Goal: Information Seeking & Learning: Check status

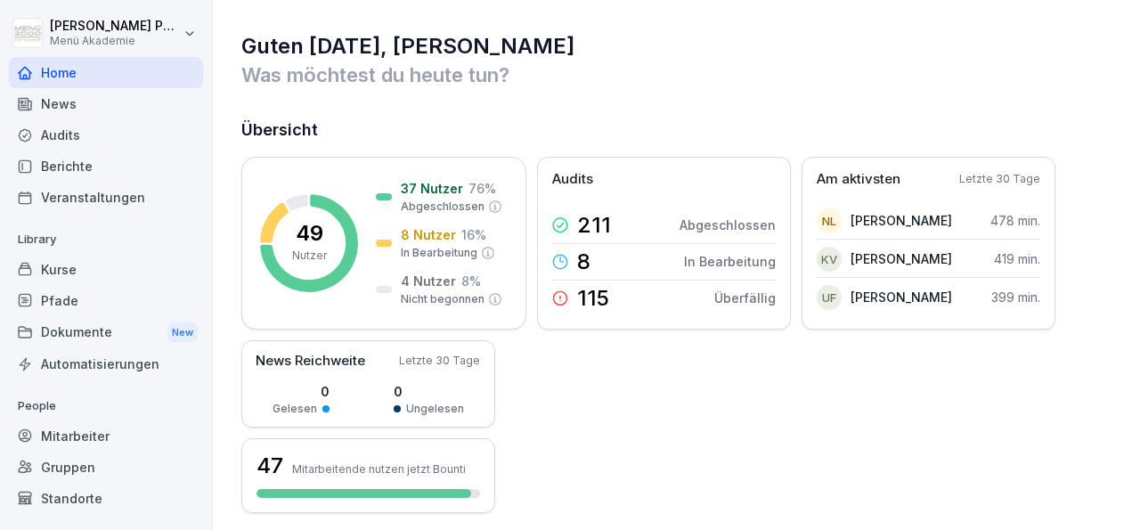
click at [94, 436] on div "Mitarbeiter" at bounding box center [106, 435] width 194 height 31
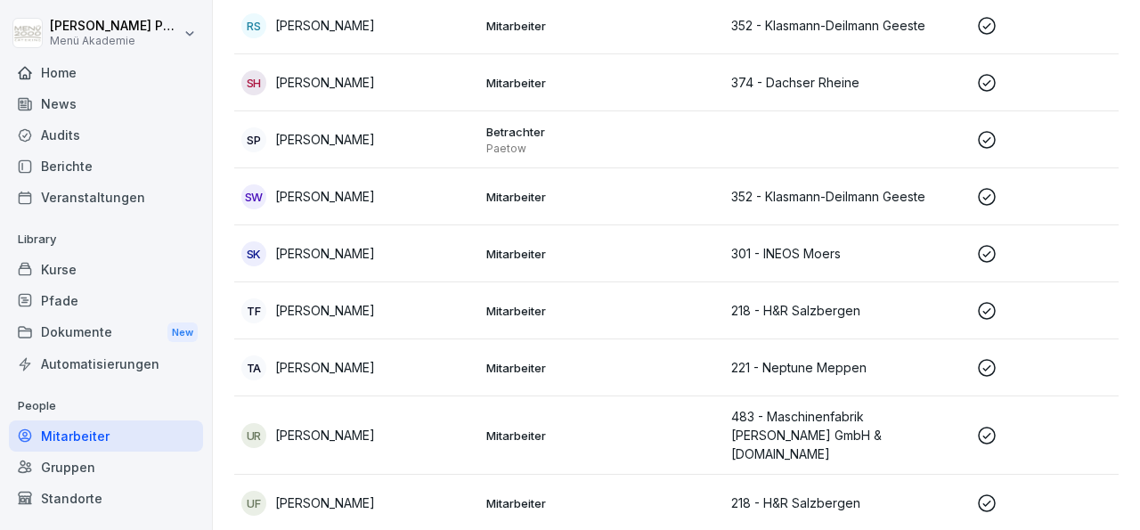
scroll to position [2523, 0]
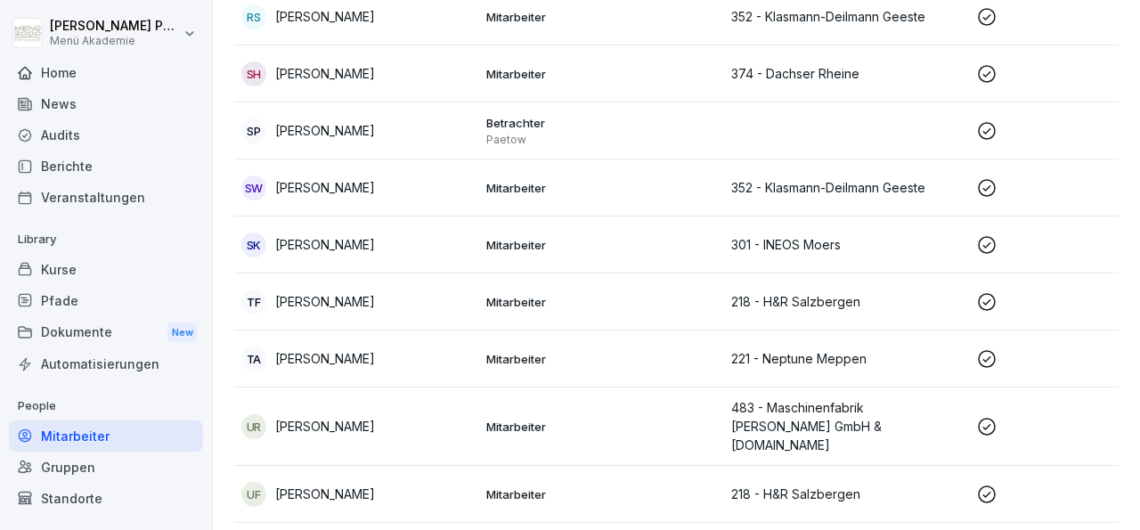
click at [778, 485] on p "218 - H&R Salzbergen" at bounding box center [846, 494] width 231 height 19
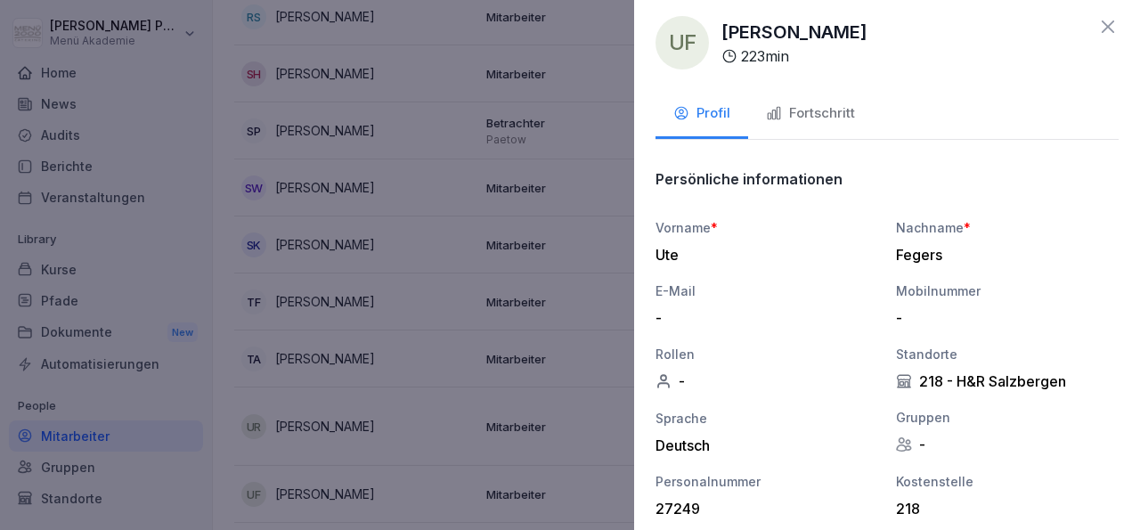
scroll to position [0, 0]
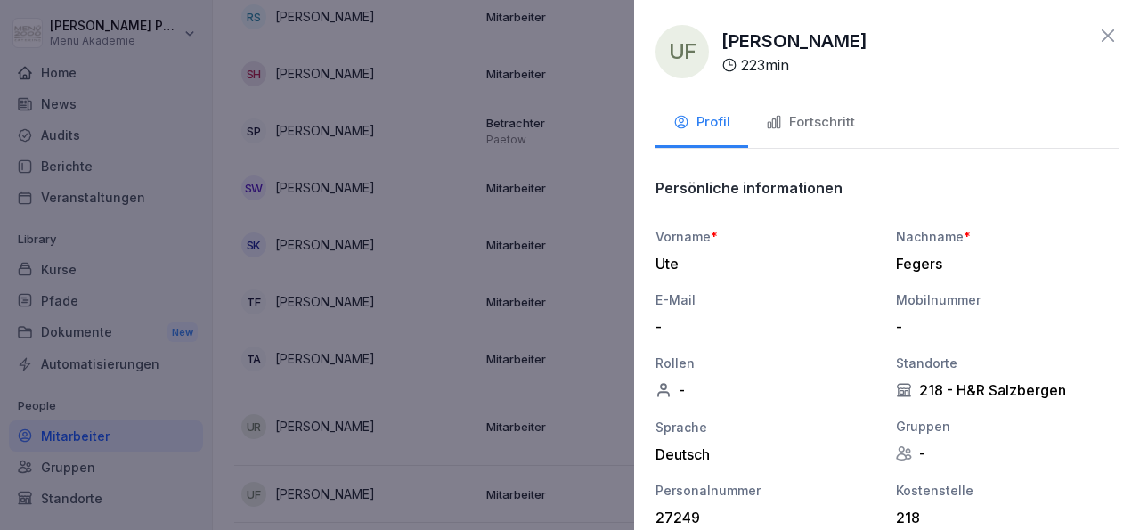
click at [1097, 31] on icon at bounding box center [1107, 35] width 21 height 21
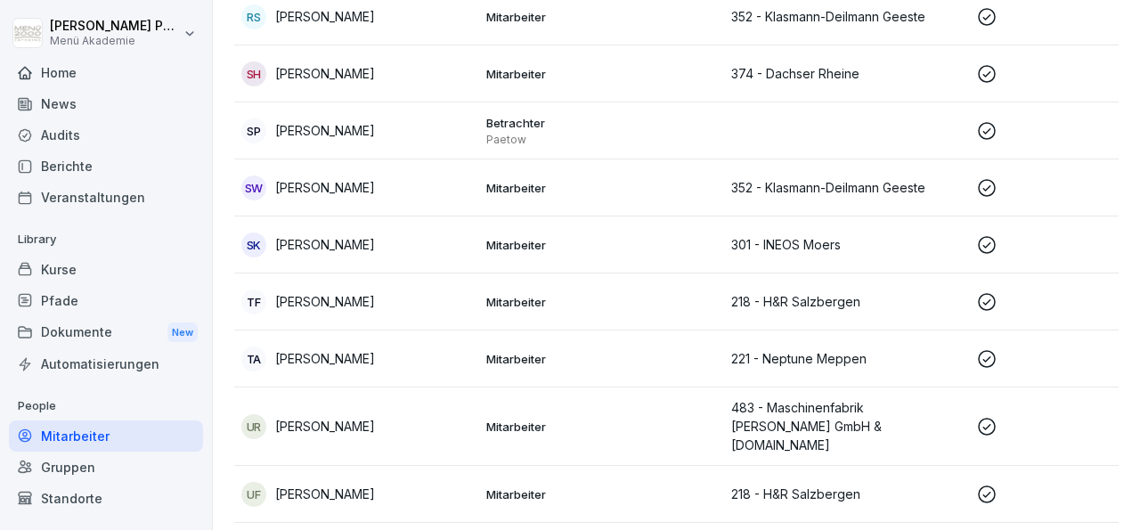
scroll to position [2523, 0]
click at [321, 349] on p "Trude Ahlers" at bounding box center [325, 358] width 100 height 19
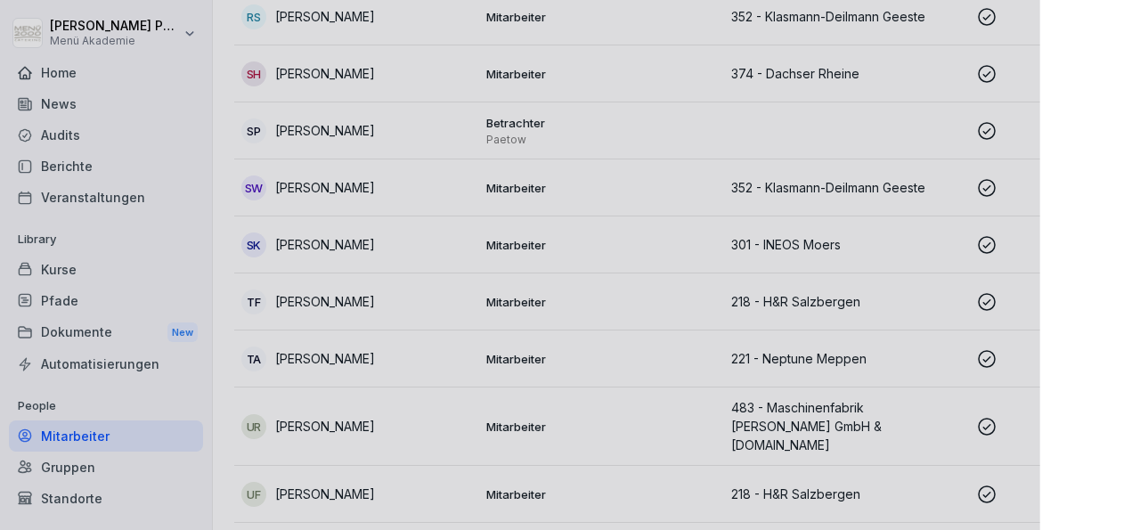
click at [321, 224] on div at bounding box center [570, 265] width 1140 height 530
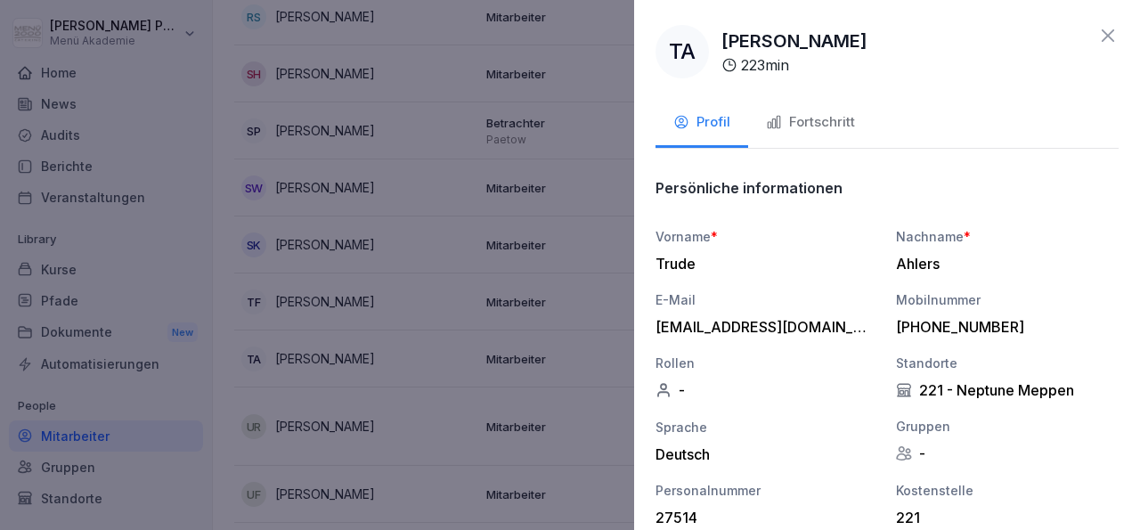
click at [1099, 31] on icon at bounding box center [1107, 35] width 21 height 21
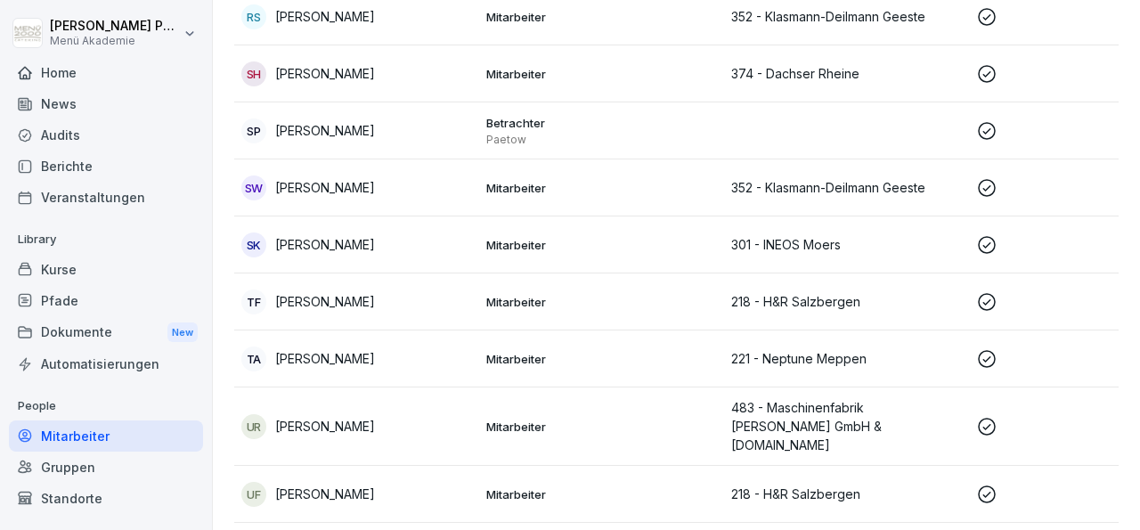
click at [372, 235] on p "Sylvia Kindermann" at bounding box center [325, 244] width 100 height 19
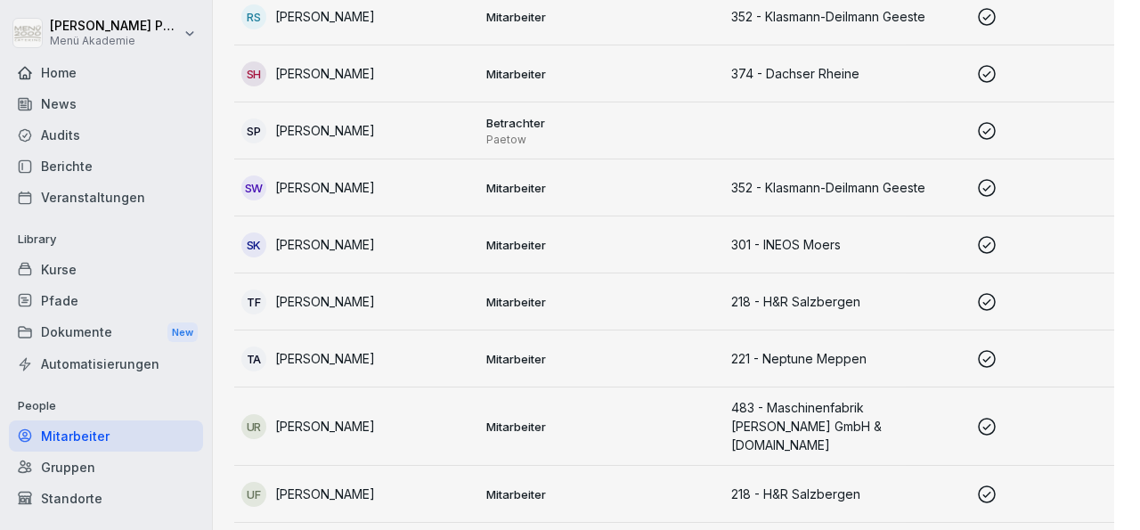
click at [372, 104] on div at bounding box center [570, 265] width 1140 height 530
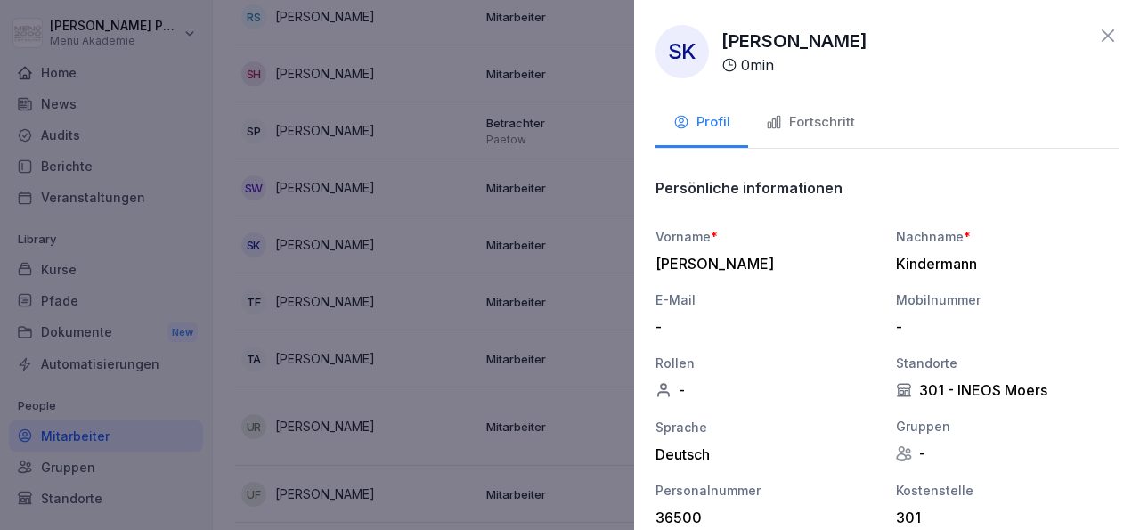
click at [1104, 35] on div "**********" at bounding box center [887, 265] width 506 height 530
click at [1097, 33] on icon at bounding box center [1107, 35] width 21 height 21
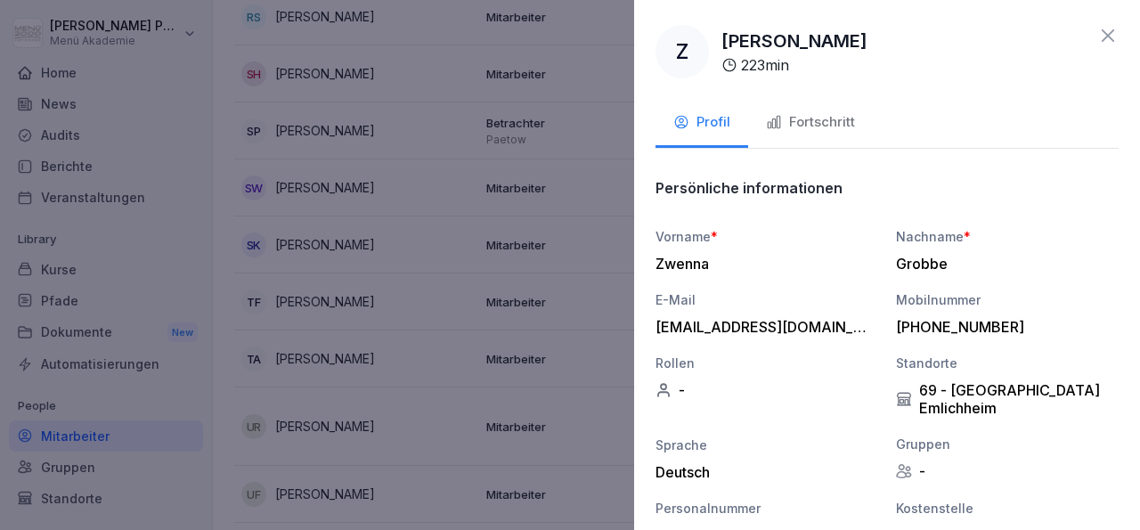
click at [1097, 37] on icon at bounding box center [1107, 35] width 21 height 21
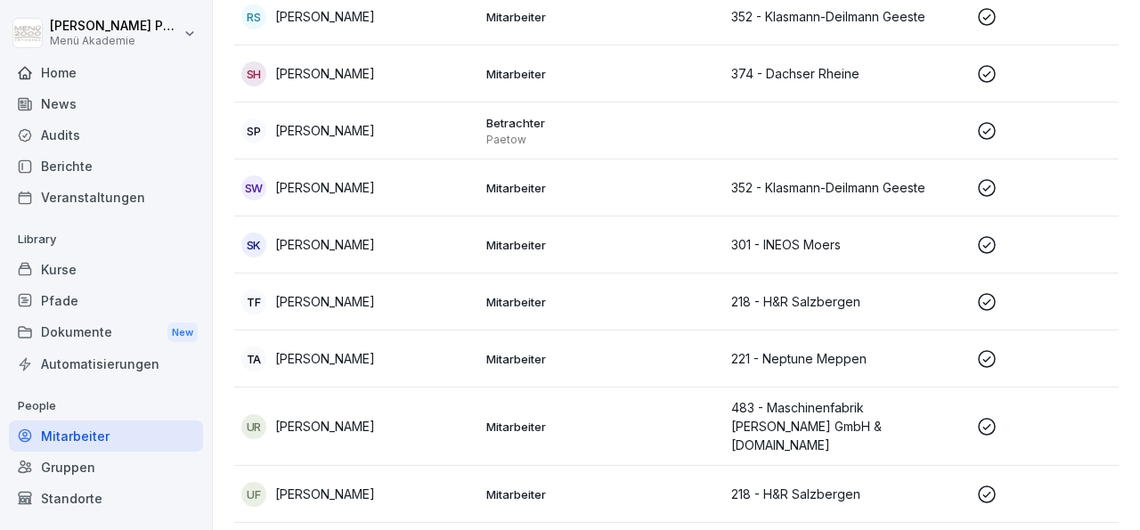
click at [339, 414] on div "UR Ulrike Ruten" at bounding box center [356, 426] width 231 height 25
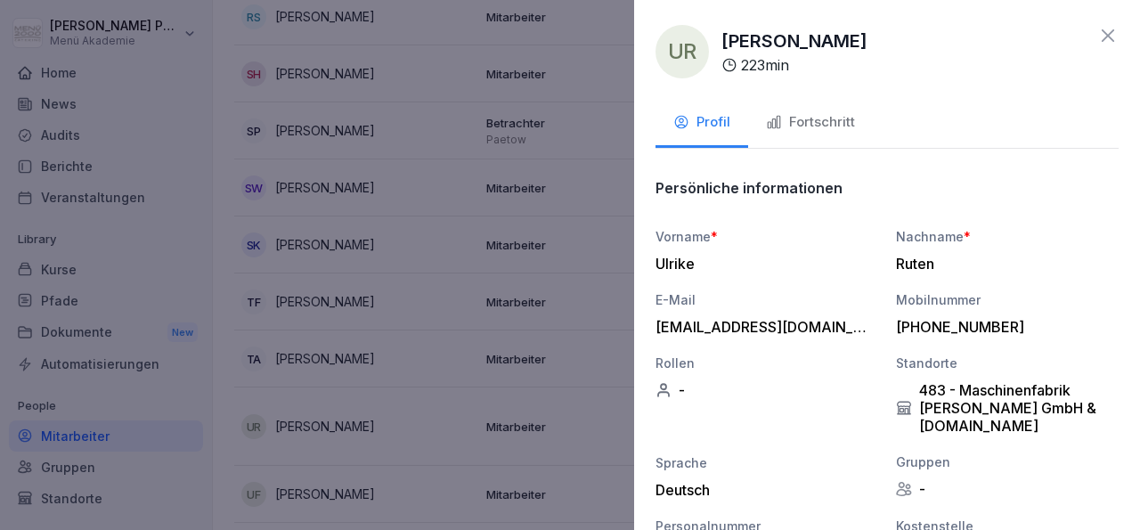
click at [1100, 27] on icon at bounding box center [1107, 35] width 21 height 21
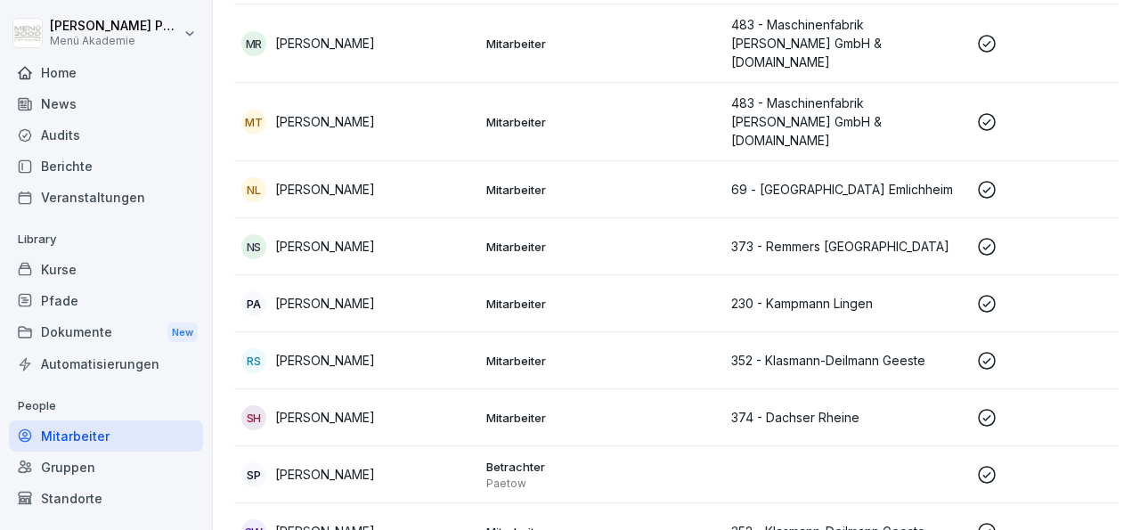
scroll to position [2165, 0]
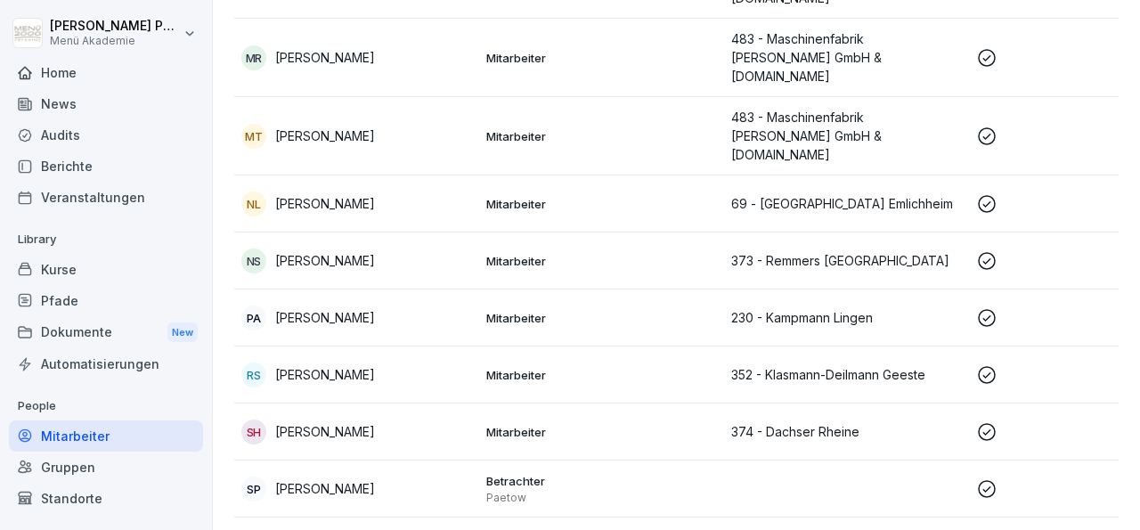
click at [329, 251] on p "Nicole Siemer" at bounding box center [325, 260] width 100 height 19
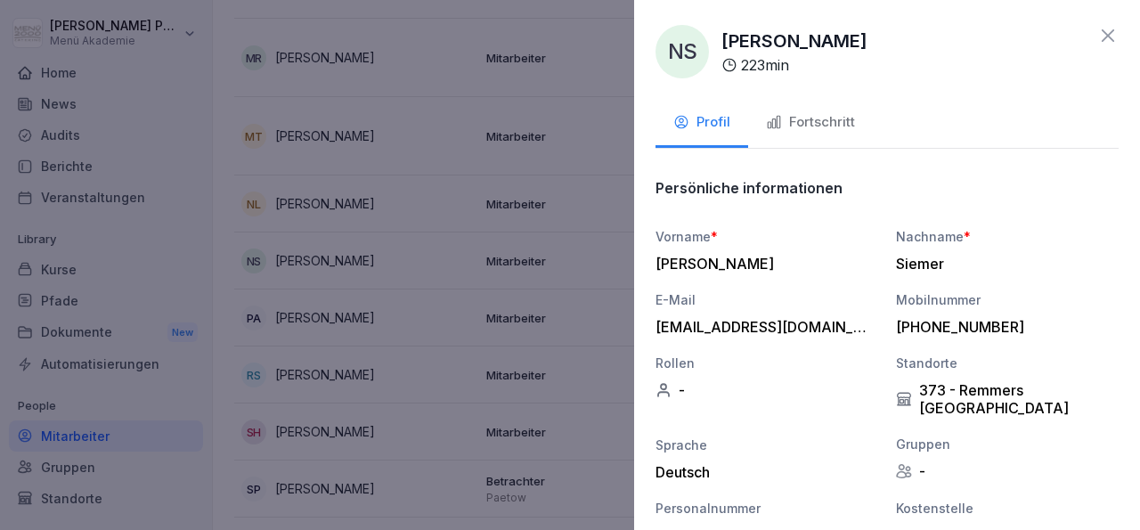
click at [1102, 37] on icon at bounding box center [1108, 35] width 12 height 12
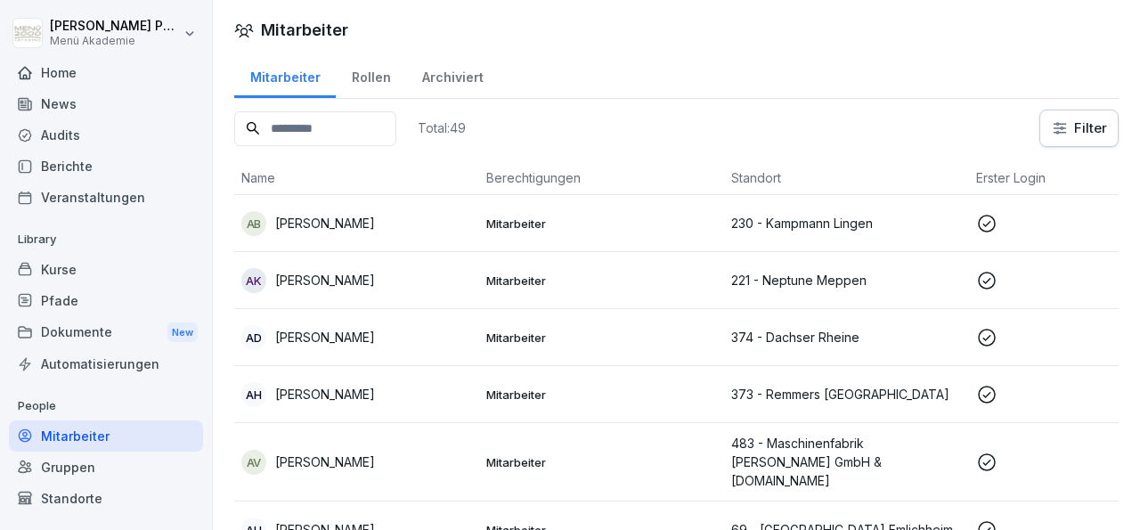
scroll to position [59, 0]
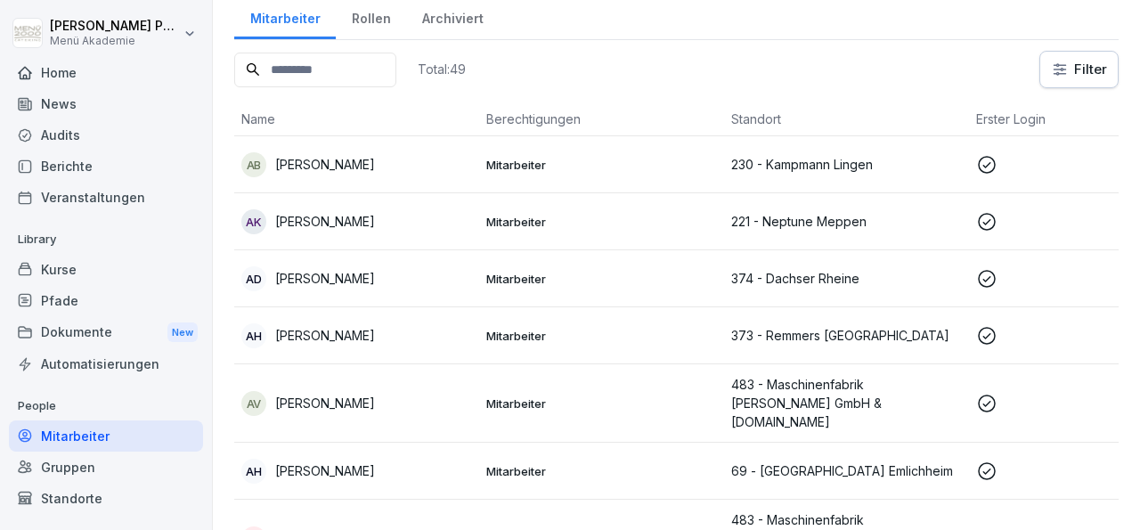
click at [330, 164] on p "Agnes Brinkmann" at bounding box center [325, 164] width 100 height 19
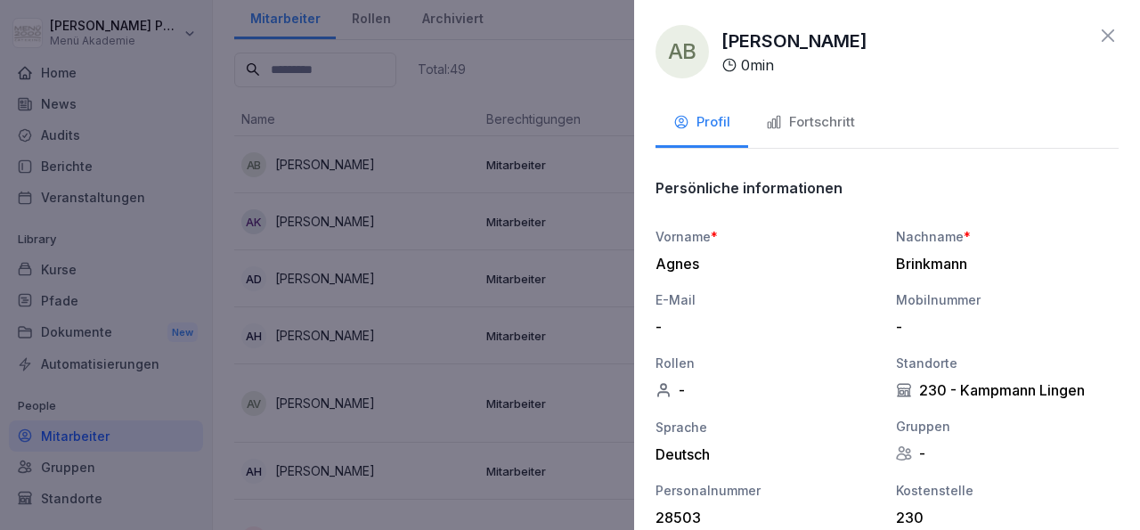
click at [1097, 29] on icon at bounding box center [1107, 35] width 21 height 21
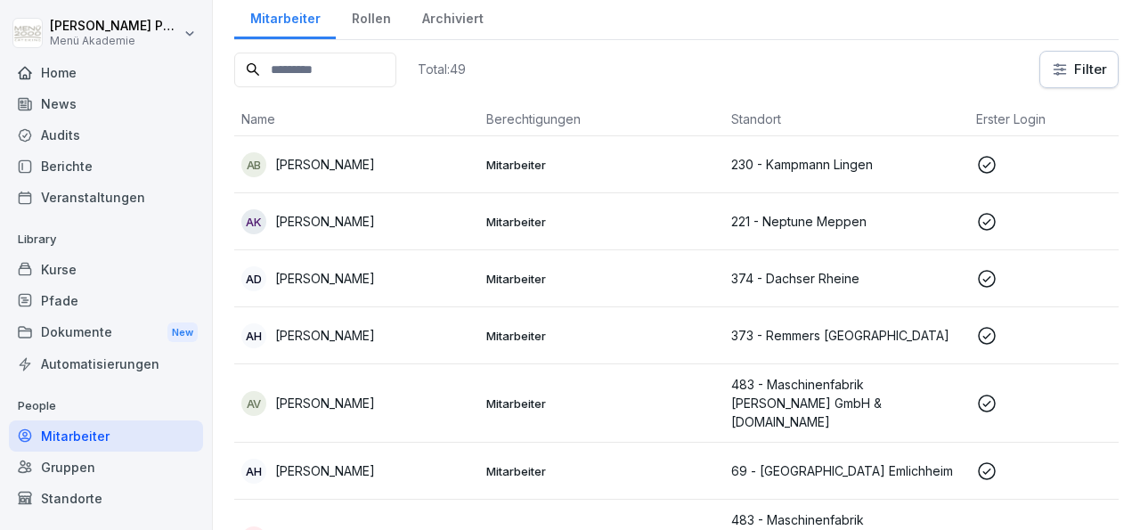
click at [339, 223] on p "Anastasia Klaus" at bounding box center [325, 221] width 100 height 19
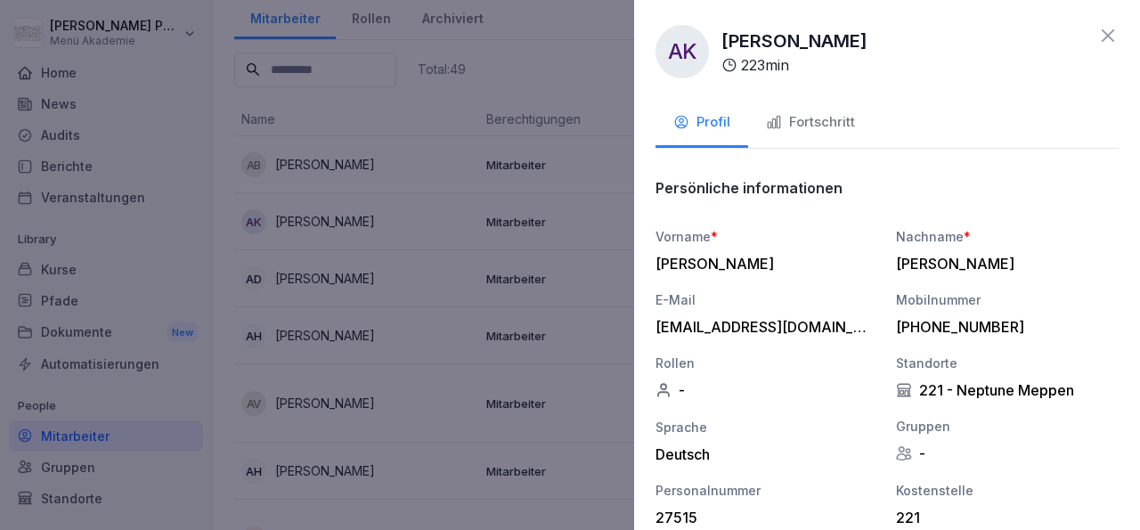
click at [1102, 31] on icon at bounding box center [1108, 35] width 12 height 12
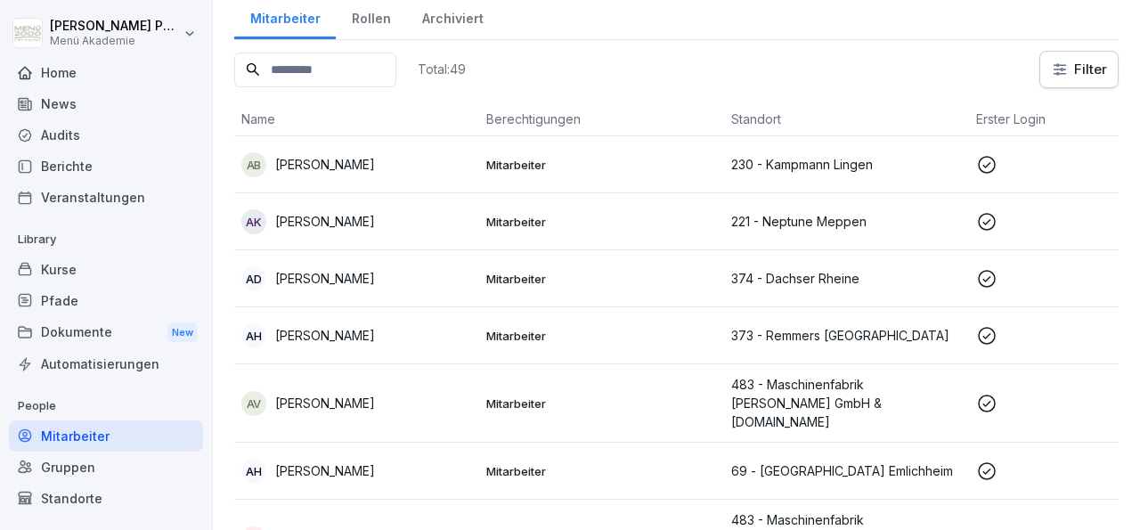
click at [311, 394] on p "Anita Visse" at bounding box center [325, 403] width 100 height 19
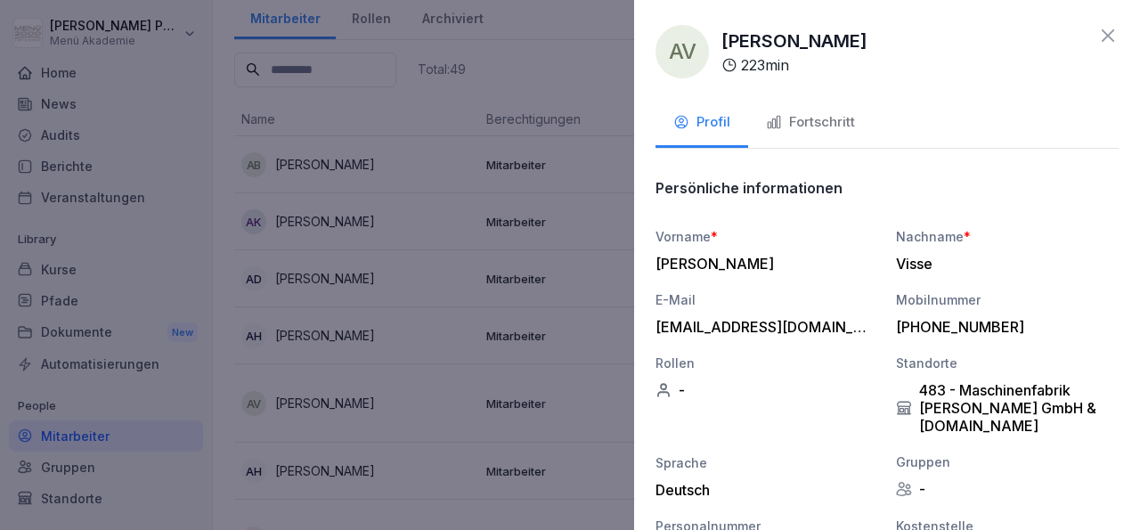
click at [1097, 36] on icon at bounding box center [1107, 35] width 21 height 21
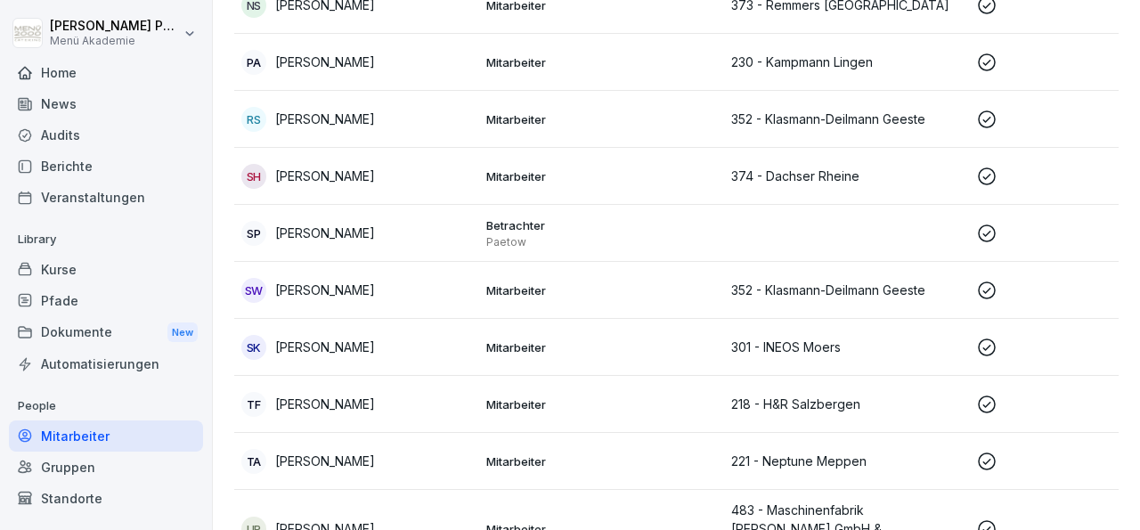
scroll to position [2439, 0]
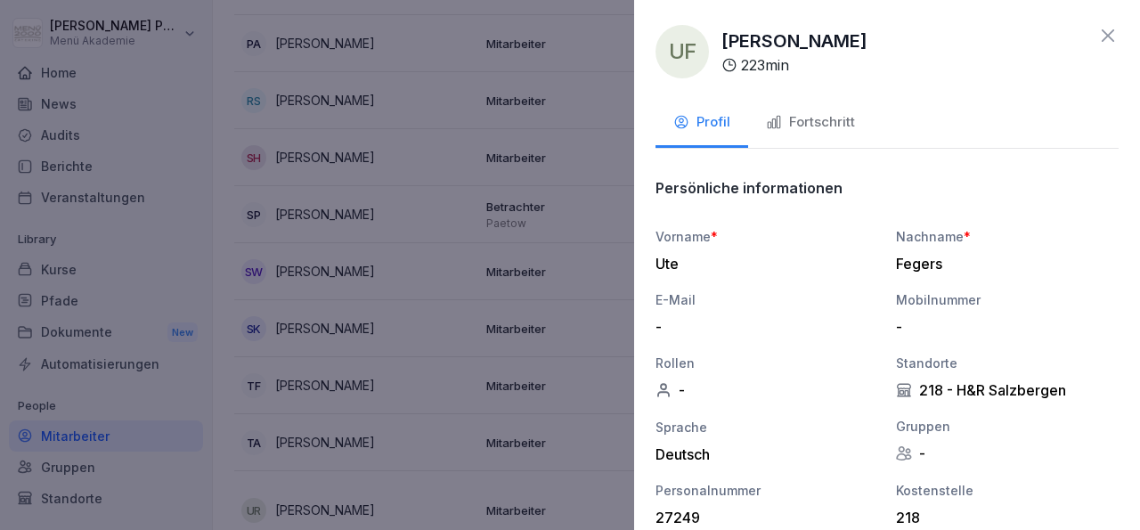
click at [853, 120] on div "Fortschritt" at bounding box center [810, 122] width 89 height 20
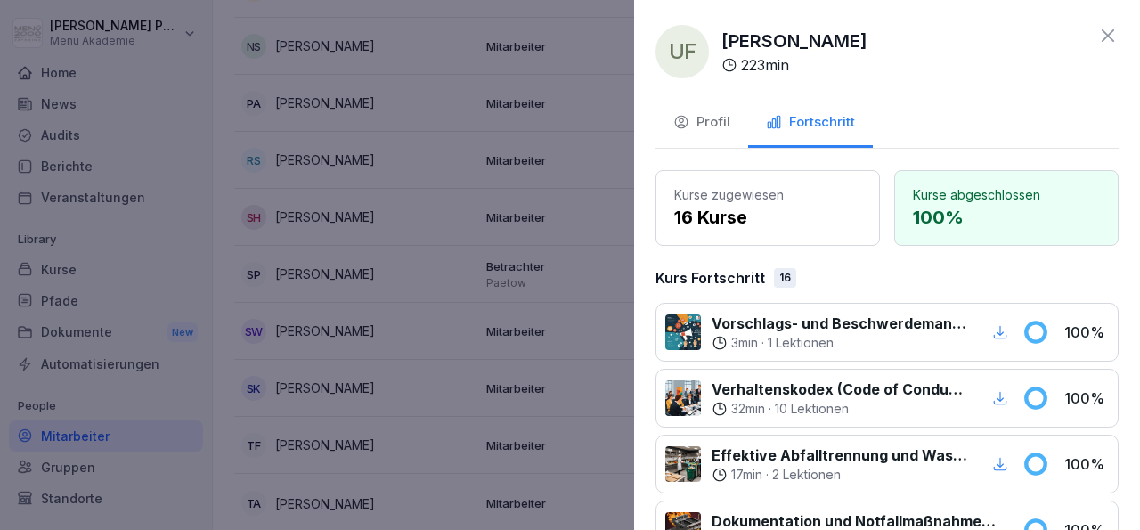
scroll to position [2442, 0]
click at [1097, 37] on icon at bounding box center [1107, 35] width 21 height 21
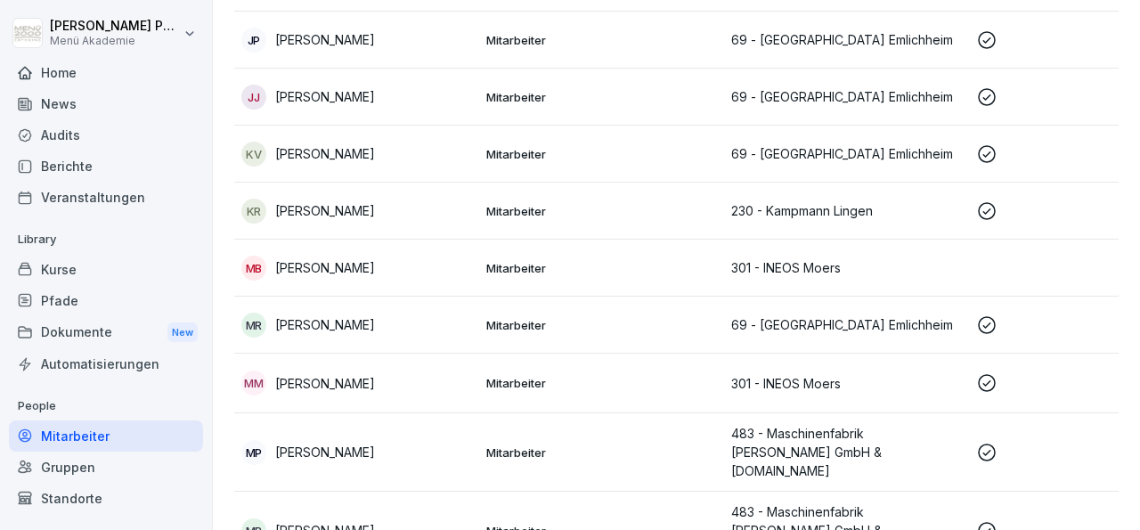
scroll to position [1808, 0]
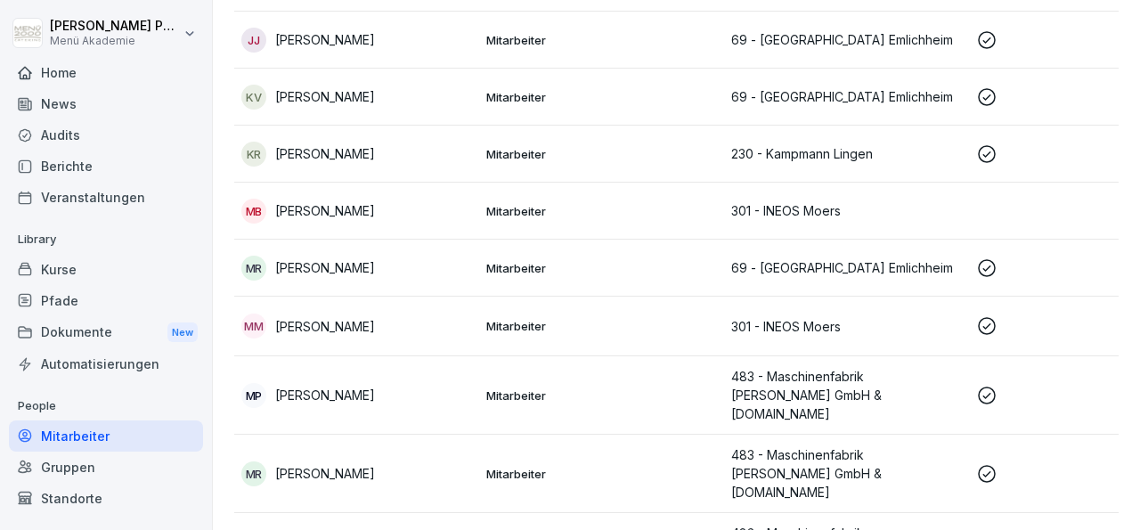
click at [354, 201] on p "Manuela Berns" at bounding box center [325, 210] width 100 height 19
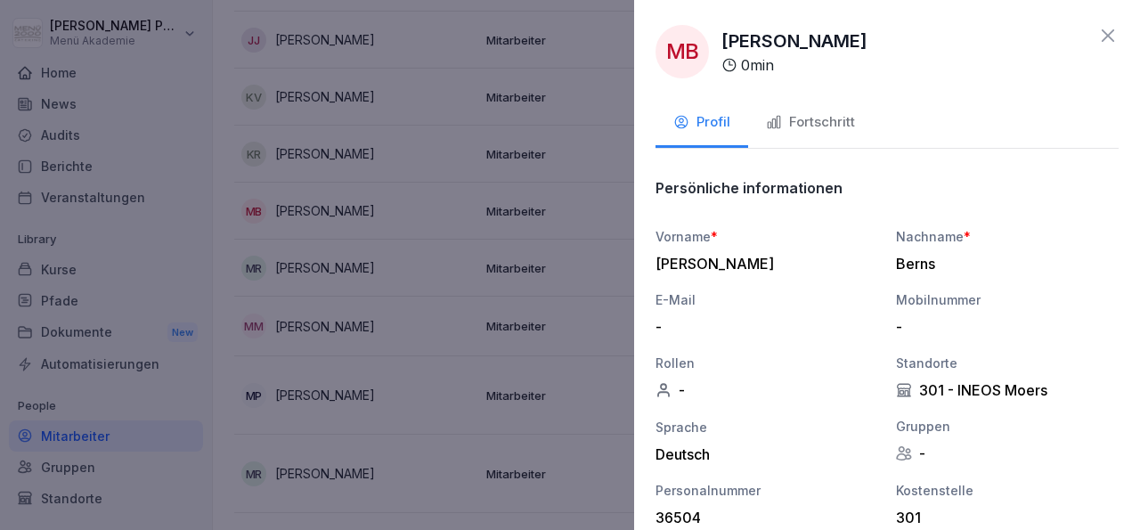
click at [1097, 39] on icon at bounding box center [1107, 35] width 21 height 21
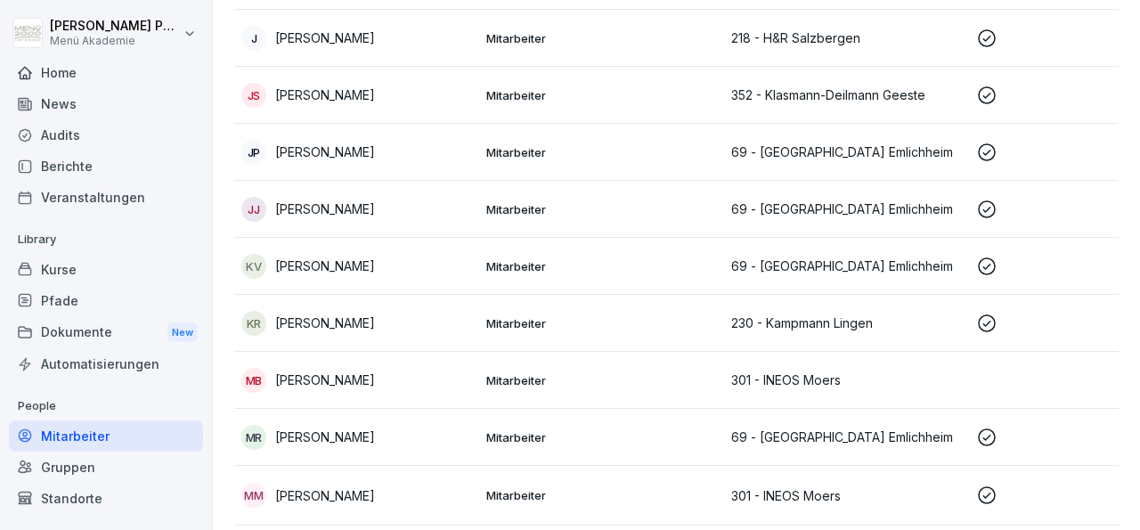
scroll to position [1661, 0]
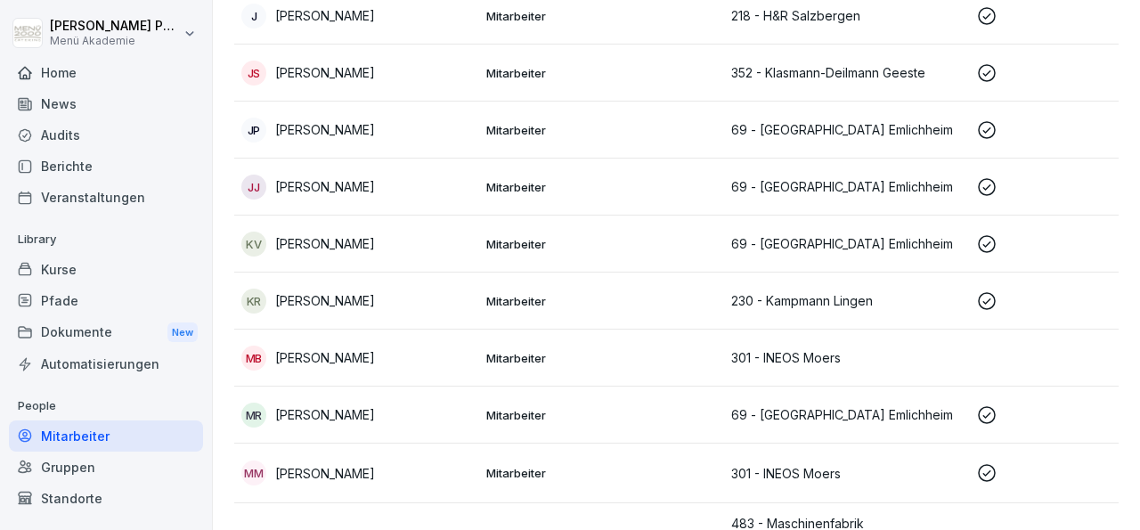
click at [346, 461] on div "MM Mariam Al Mohamed" at bounding box center [356, 473] width 231 height 25
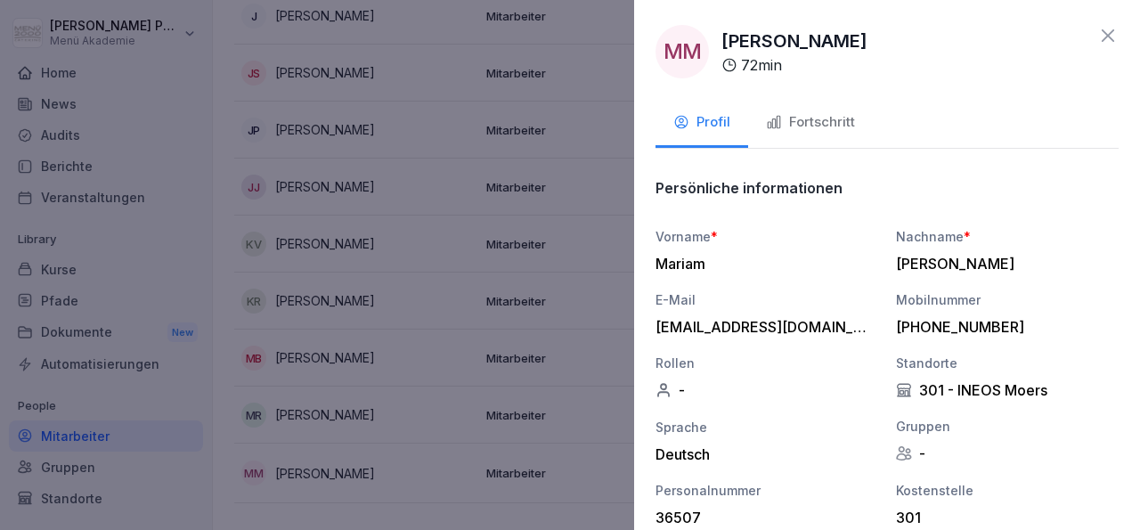
click at [788, 125] on div "Fortschritt" at bounding box center [810, 122] width 89 height 20
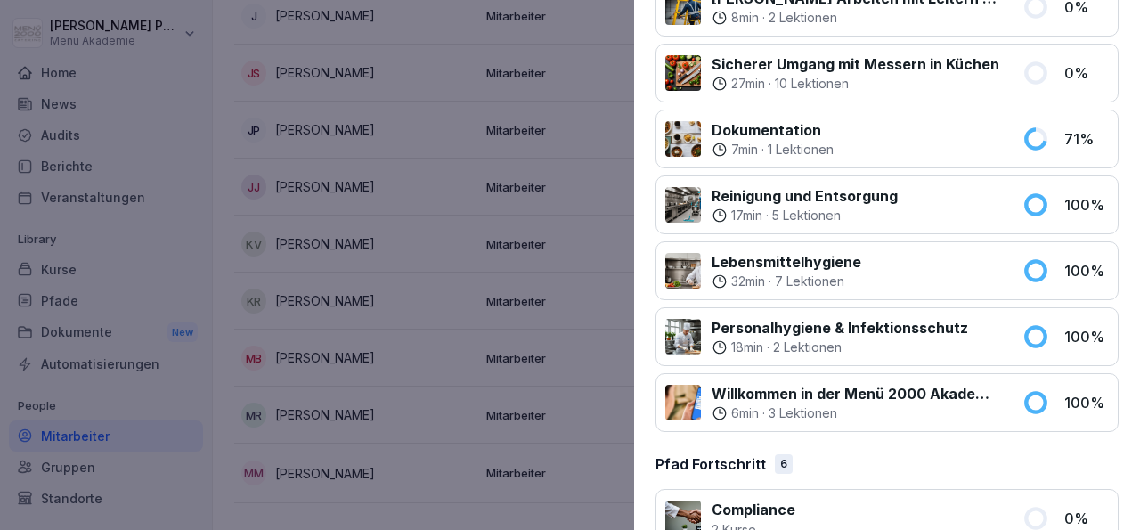
scroll to position [0, 0]
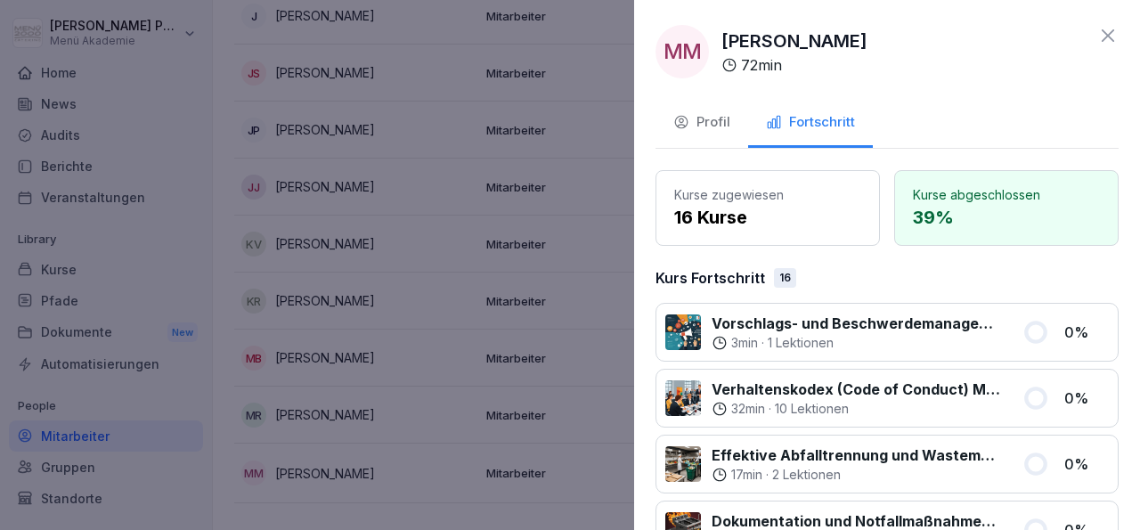
click at [1102, 37] on icon at bounding box center [1108, 35] width 12 height 12
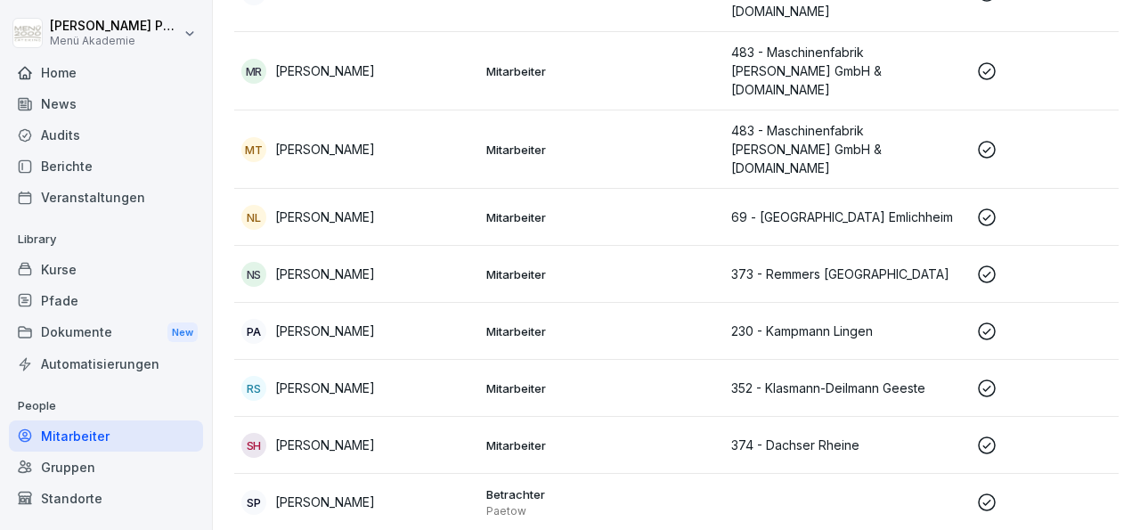
scroll to position [2222, 0]
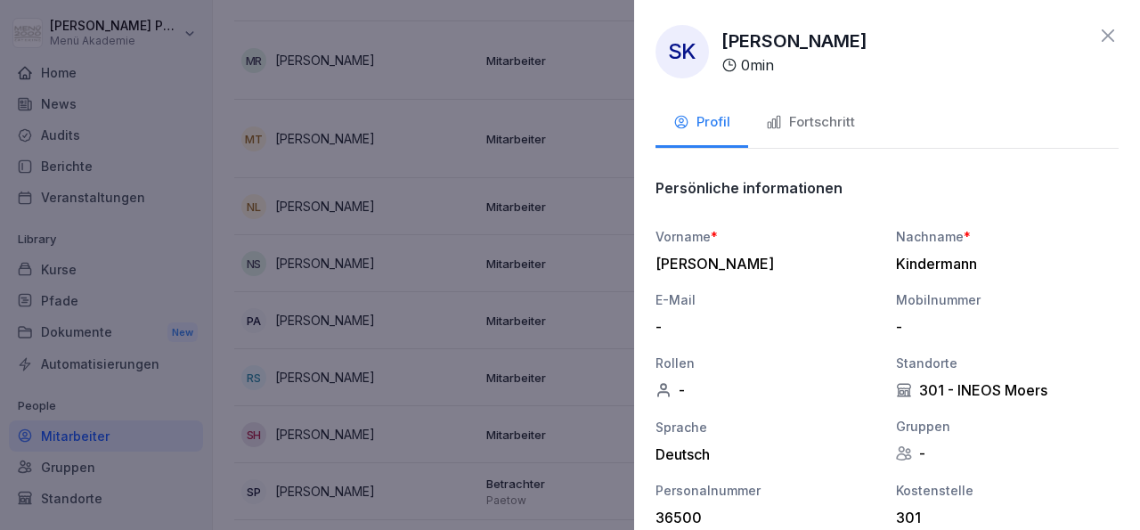
click at [825, 116] on div "Fortschritt" at bounding box center [810, 122] width 89 height 20
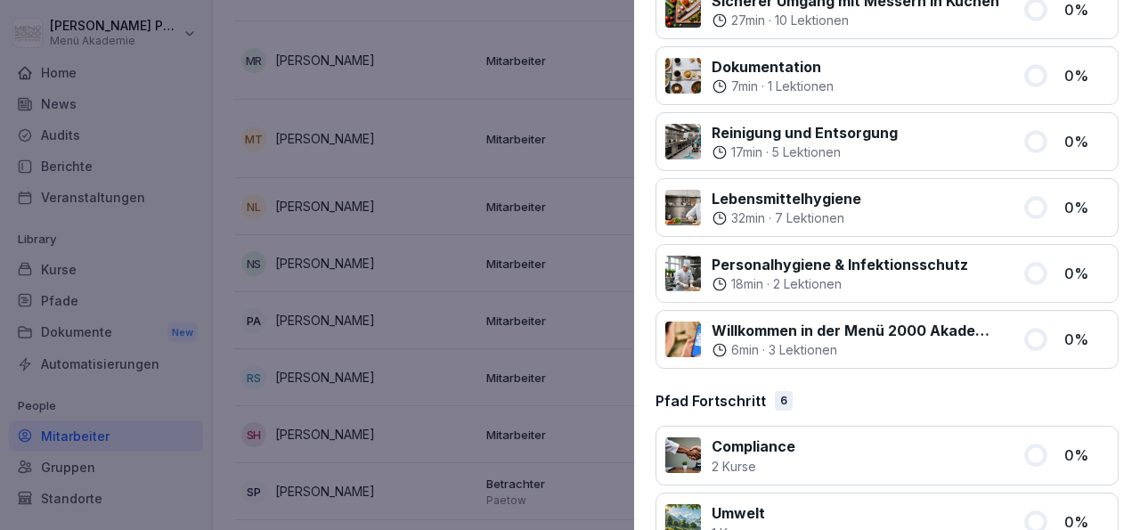
scroll to position [0, 0]
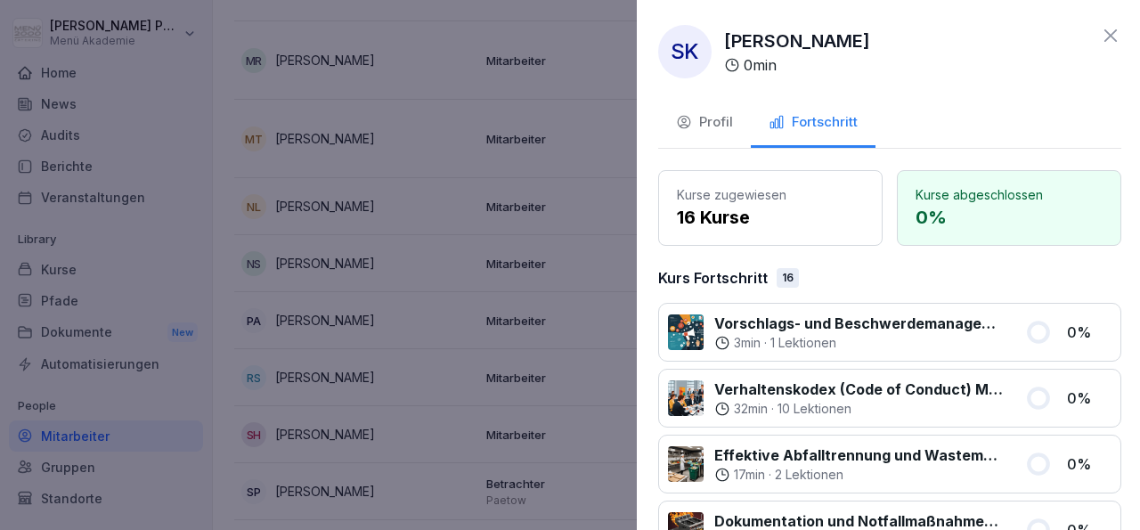
click at [592, 140] on div at bounding box center [570, 265] width 1140 height 530
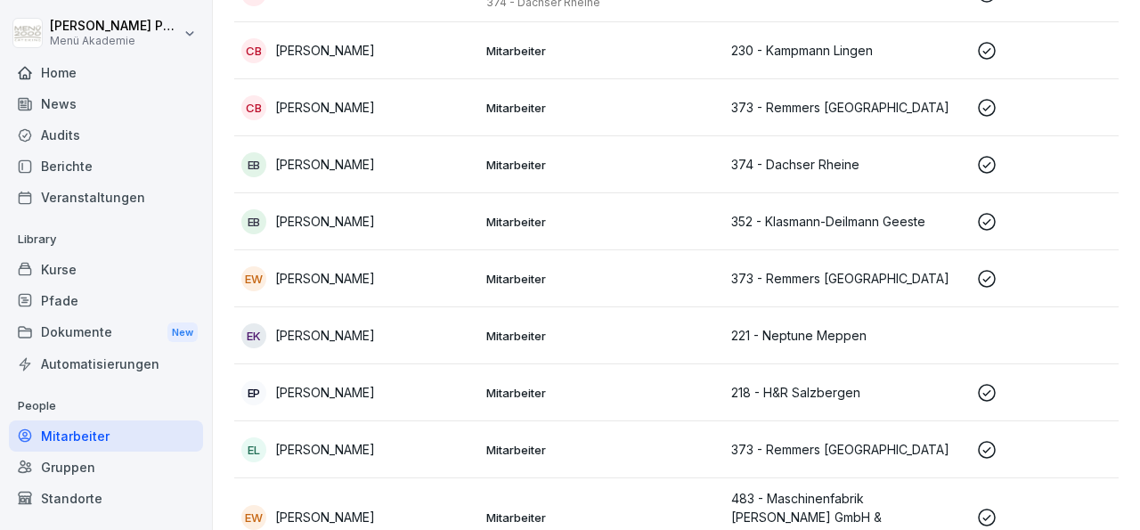
scroll to position [871, 0]
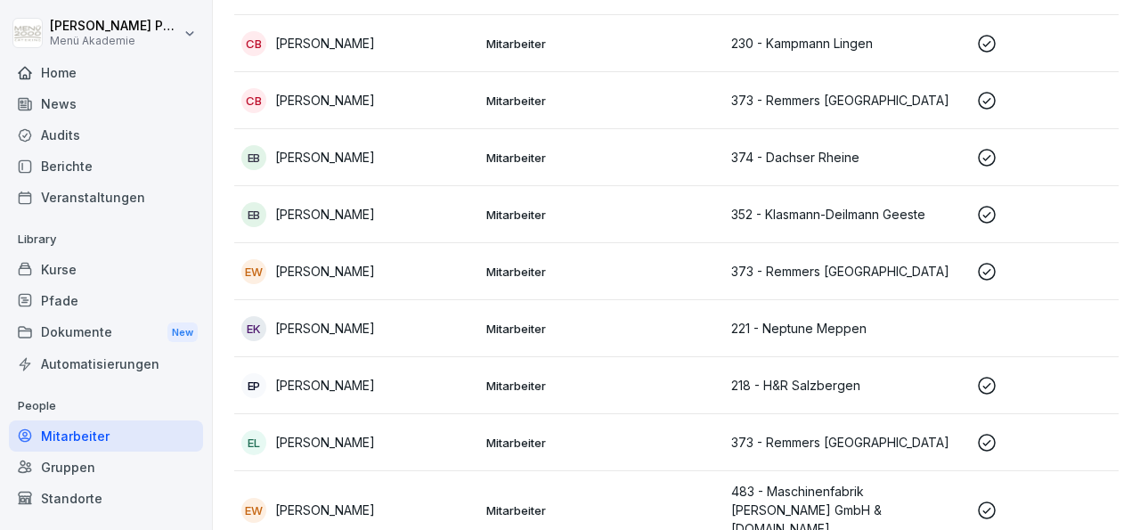
click at [340, 319] on p "Elisabeth Kötting" at bounding box center [325, 328] width 100 height 19
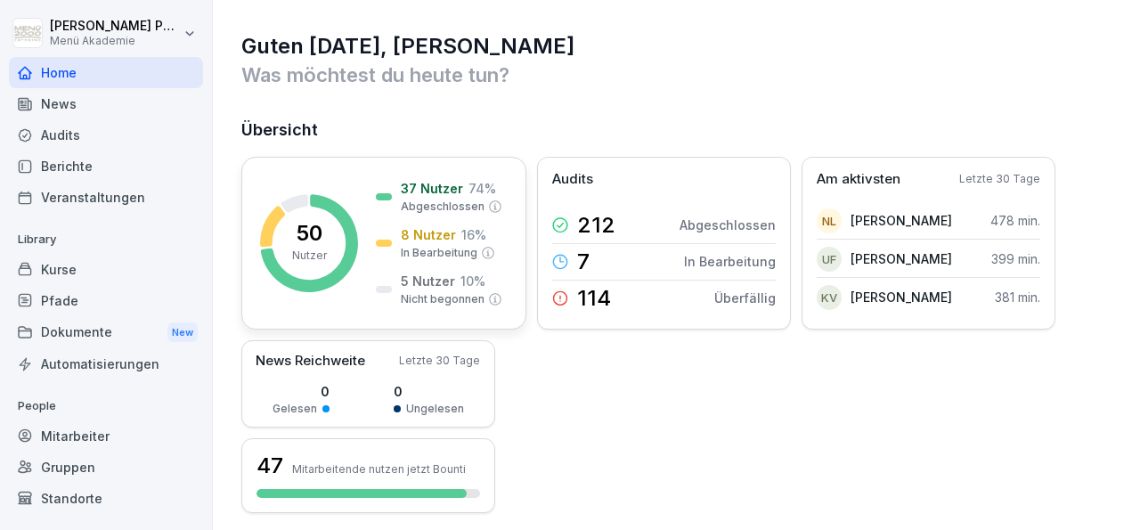
click at [428, 286] on p "5 Nutzer" at bounding box center [428, 281] width 54 height 19
